Goal: Information Seeking & Learning: Learn about a topic

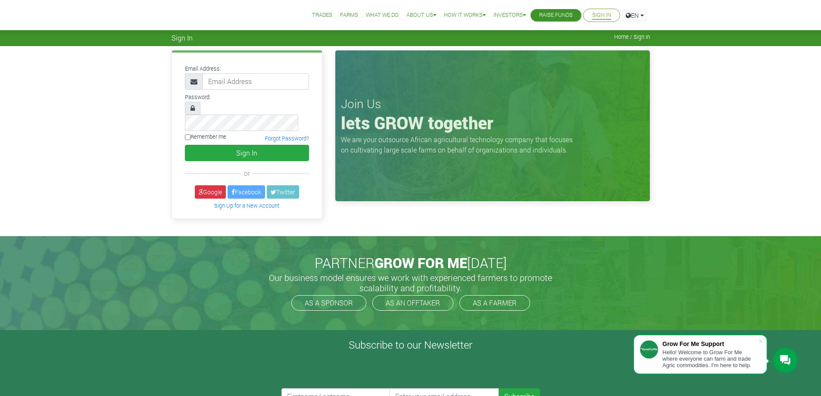
click at [358, 14] on link "Farms" at bounding box center [349, 15] width 18 height 9
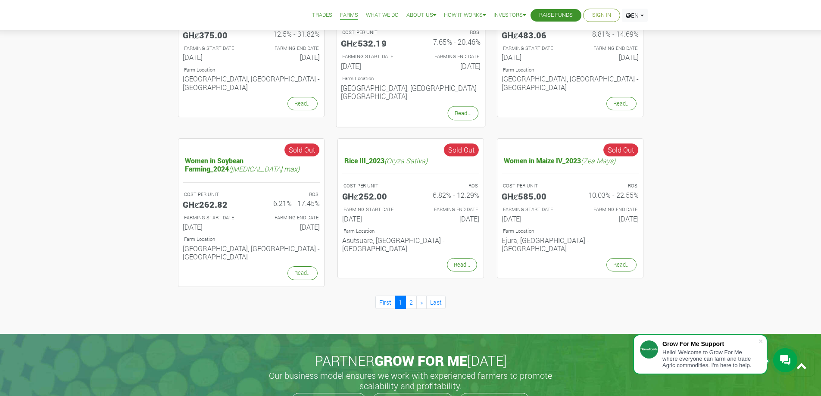
scroll to position [474, 0]
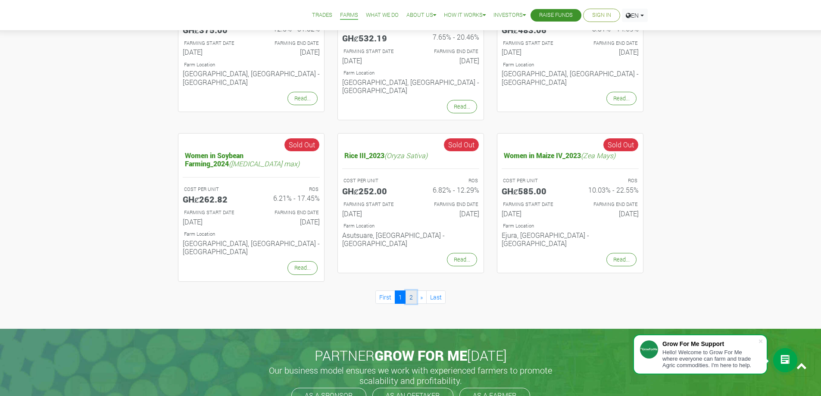
click at [407, 291] on link "2" at bounding box center [411, 297] width 11 height 13
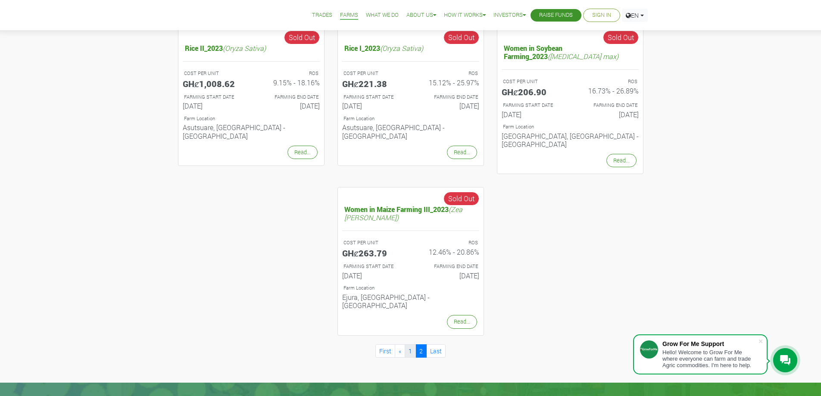
scroll to position [172, 0]
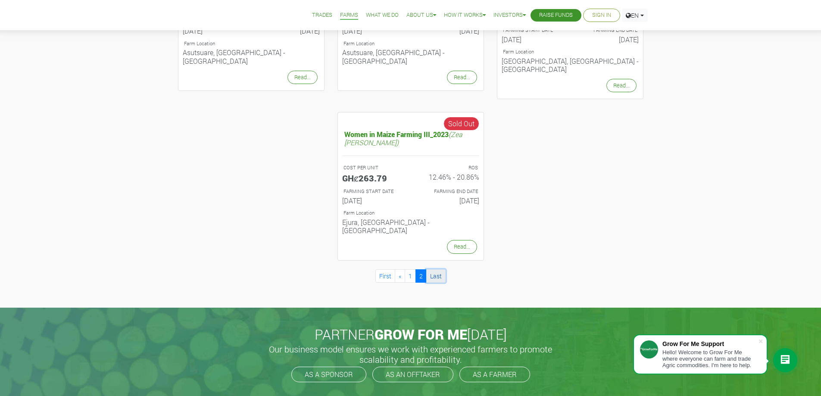
click at [434, 269] on link "Last" at bounding box center [435, 275] width 19 height 13
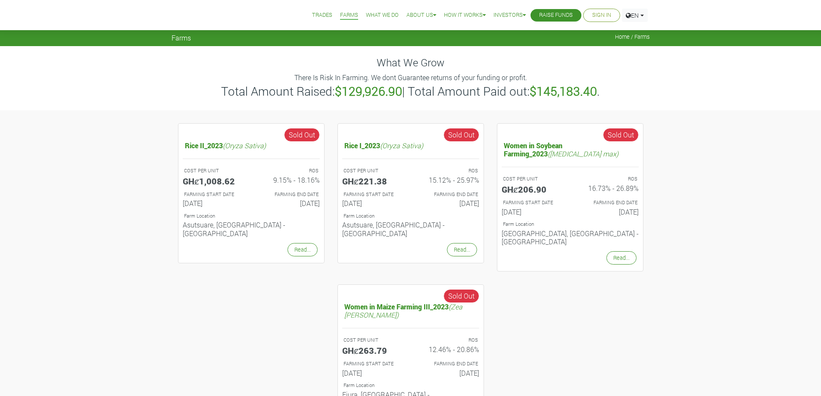
click at [332, 18] on link "Trades" at bounding box center [322, 15] width 20 height 9
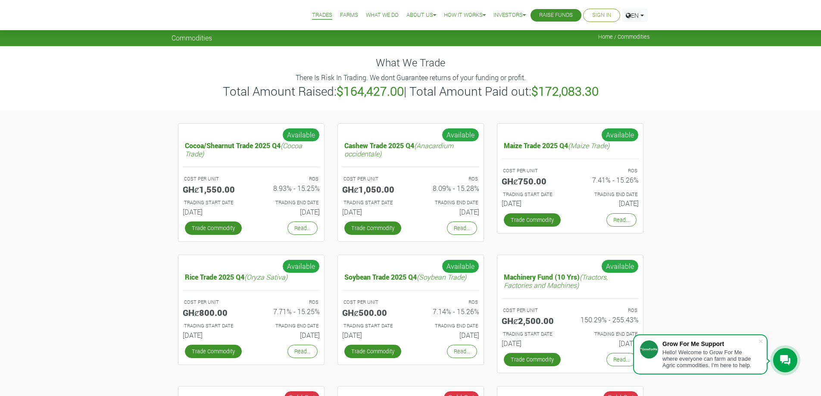
click at [332, 12] on link "Trades" at bounding box center [322, 15] width 20 height 9
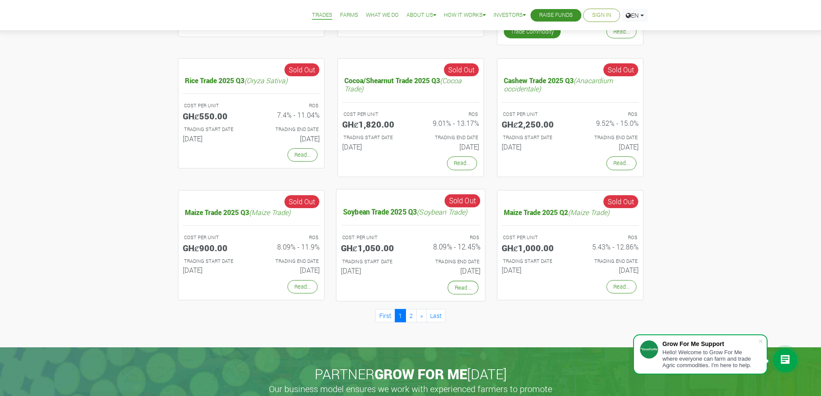
scroll to position [345, 0]
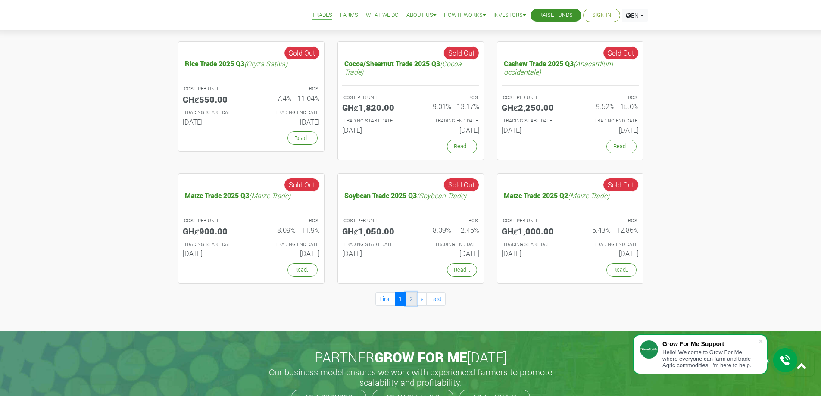
click at [409, 300] on link "2" at bounding box center [411, 298] width 11 height 13
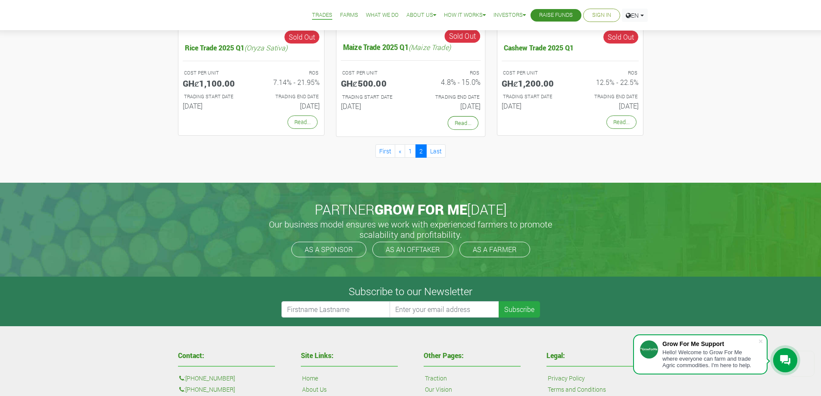
scroll to position [345, 0]
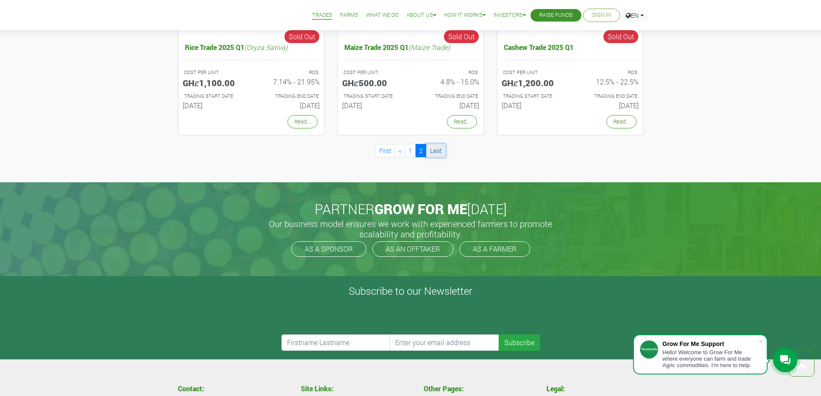
click at [434, 155] on link "Last" at bounding box center [435, 150] width 19 height 13
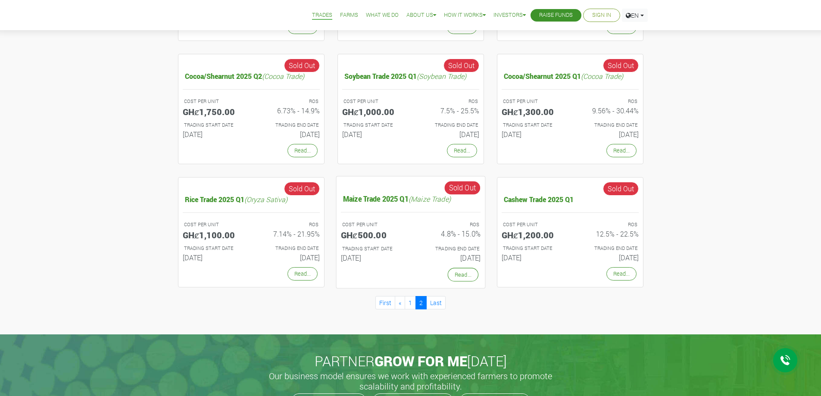
scroll to position [388, 0]
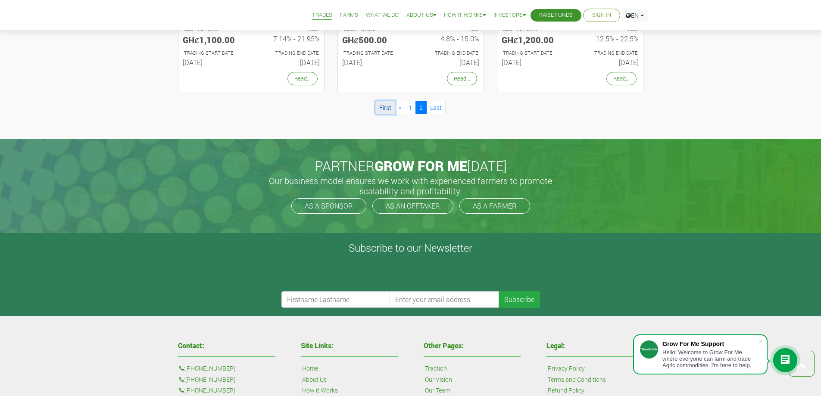
click at [381, 106] on link "First" at bounding box center [385, 107] width 20 height 13
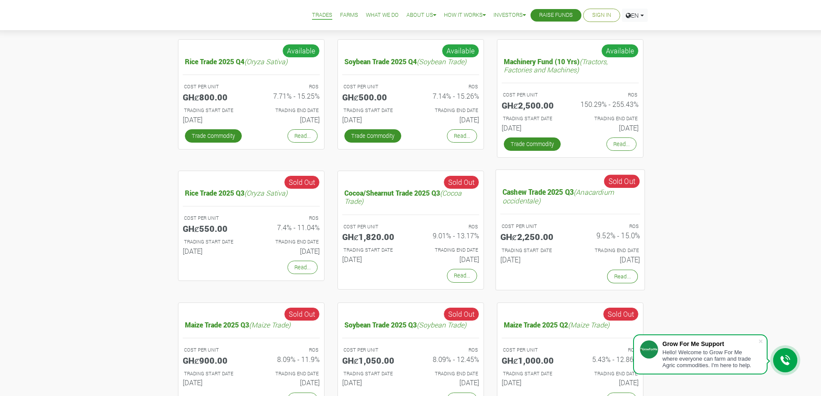
scroll to position [431, 0]
